Goal: Information Seeking & Learning: Learn about a topic

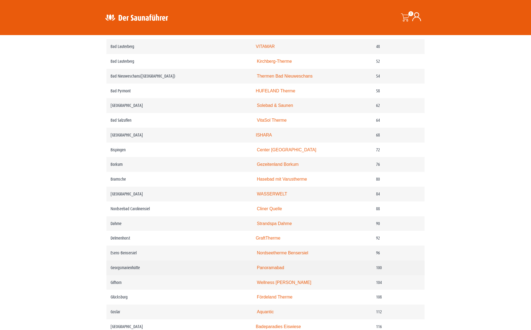
scroll to position [376, 0]
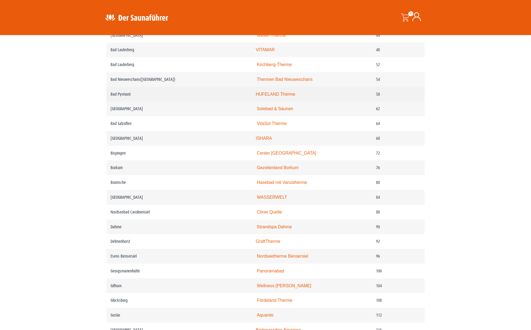
click at [283, 93] on link "HUFELAND Therme" at bounding box center [275, 94] width 39 height 5
